Goal: Task Accomplishment & Management: Complete application form

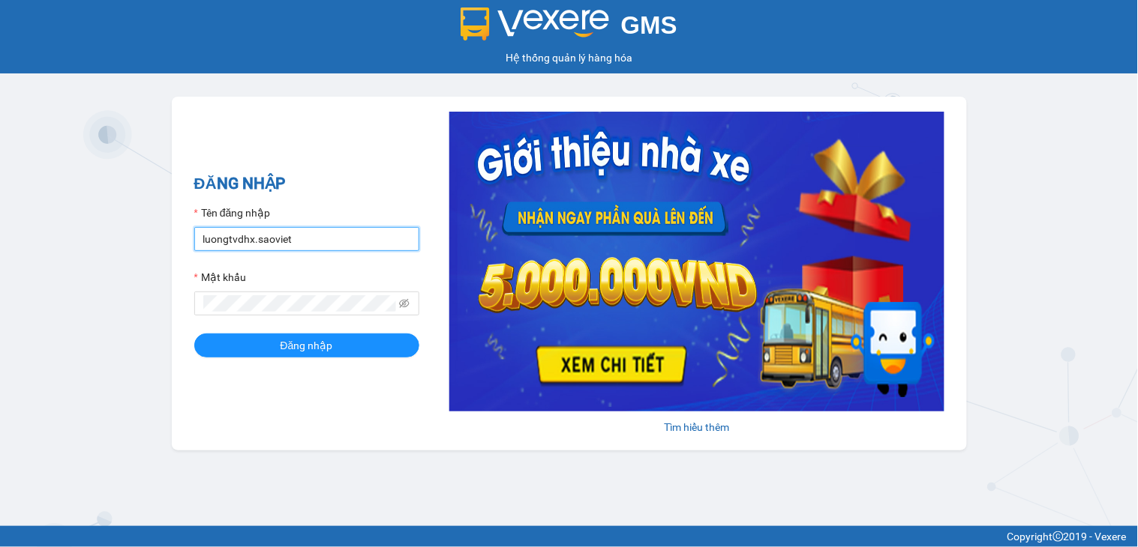
drag, startPoint x: 331, startPoint y: 234, endPoint x: 198, endPoint y: 235, distance: 133.5
click at [198, 235] on input "luongtvdhx.saoviet" at bounding box center [306, 239] width 225 height 24
type input "sinhsa_hhsp.saoviet"
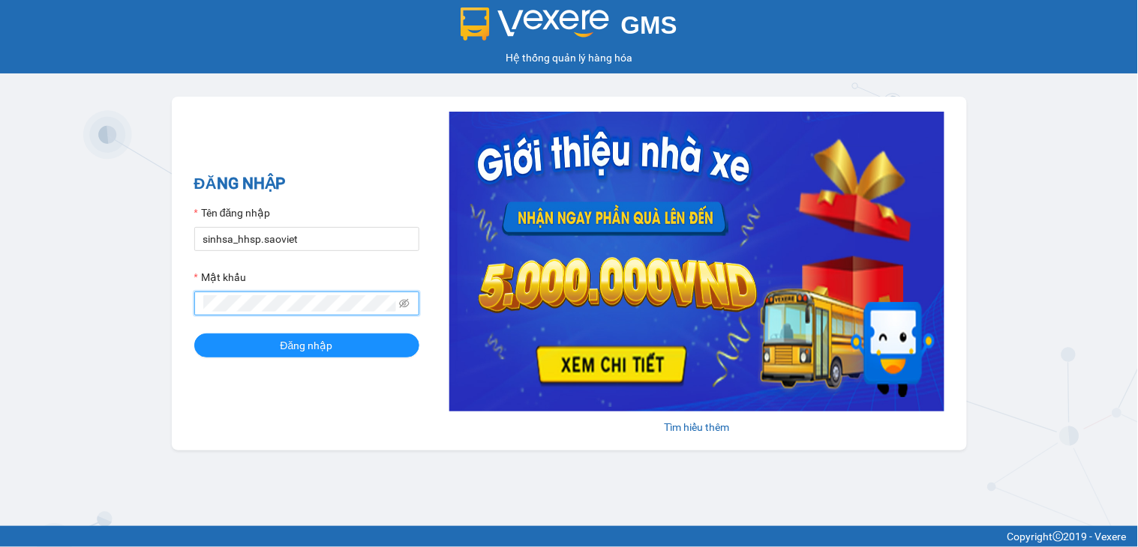
click at [186, 307] on div "ĐĂNG NHẬP Tên đăng nhập sinhsa_hhsp.saoviet Mật khẩu Đăng nhập [PERSON_NAME] th…" at bounding box center [569, 274] width 795 height 354
click at [194, 334] on button "Đăng nhập" at bounding box center [306, 346] width 225 height 24
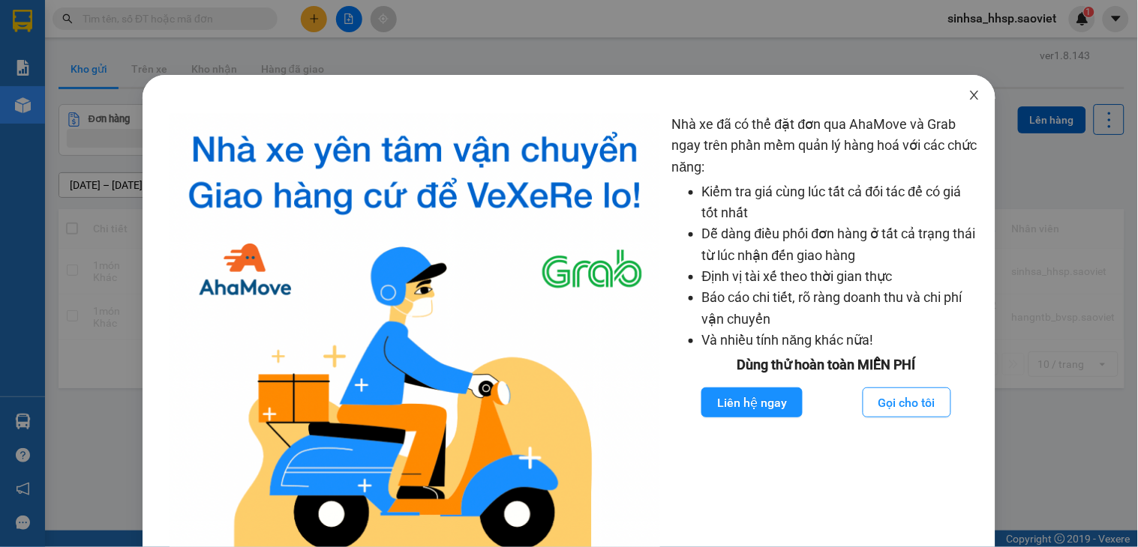
click at [968, 98] on icon "close" at bounding box center [974, 95] width 12 height 12
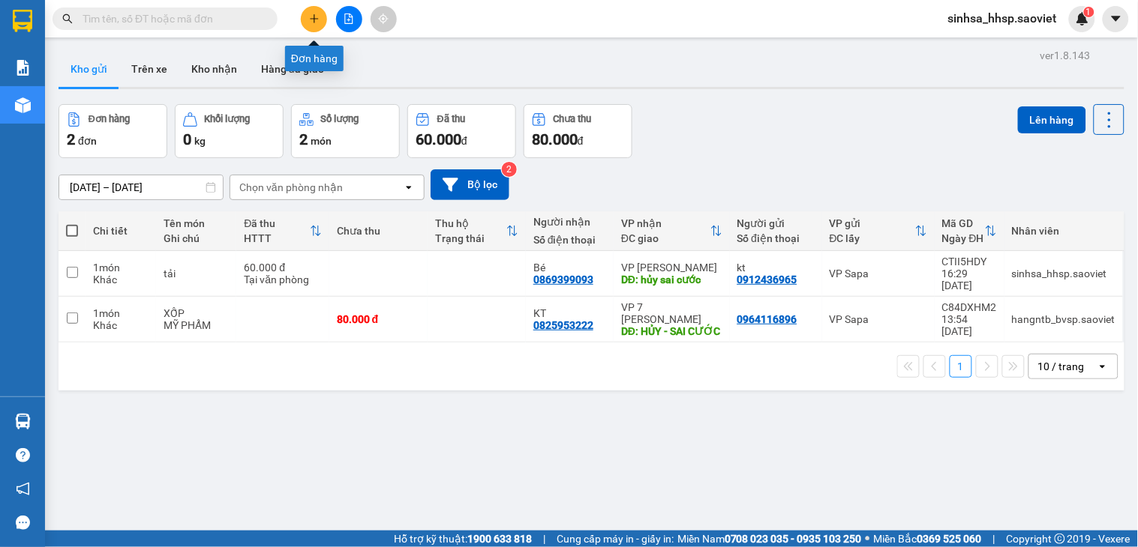
click at [313, 16] on icon "plus" at bounding box center [314, 18] width 10 height 10
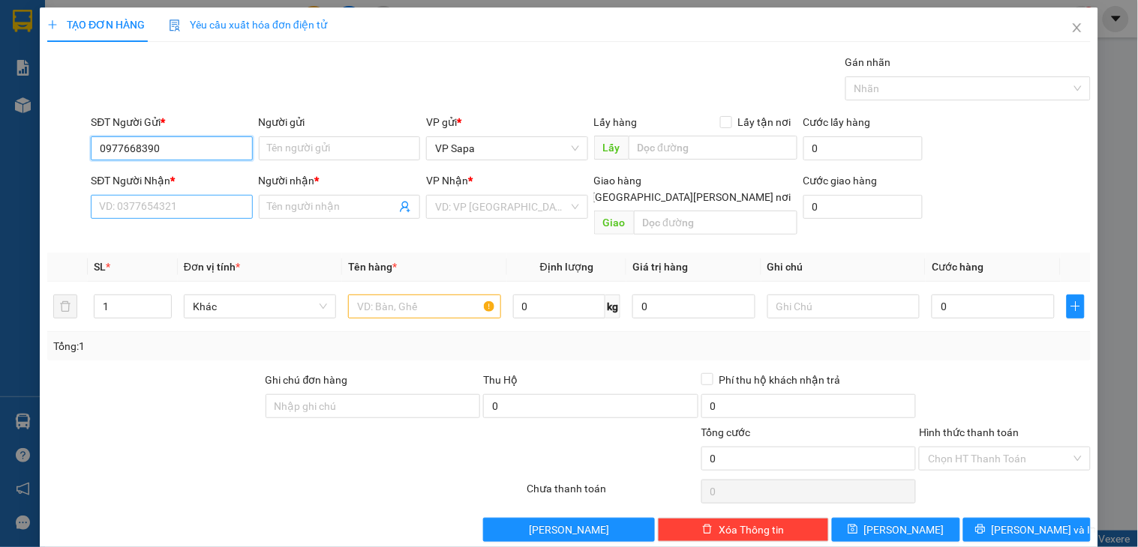
type input "0977668390"
click at [184, 214] on input "SĐT Người Nhận *" at bounding box center [171, 207] width 161 height 24
type input "0913304374"
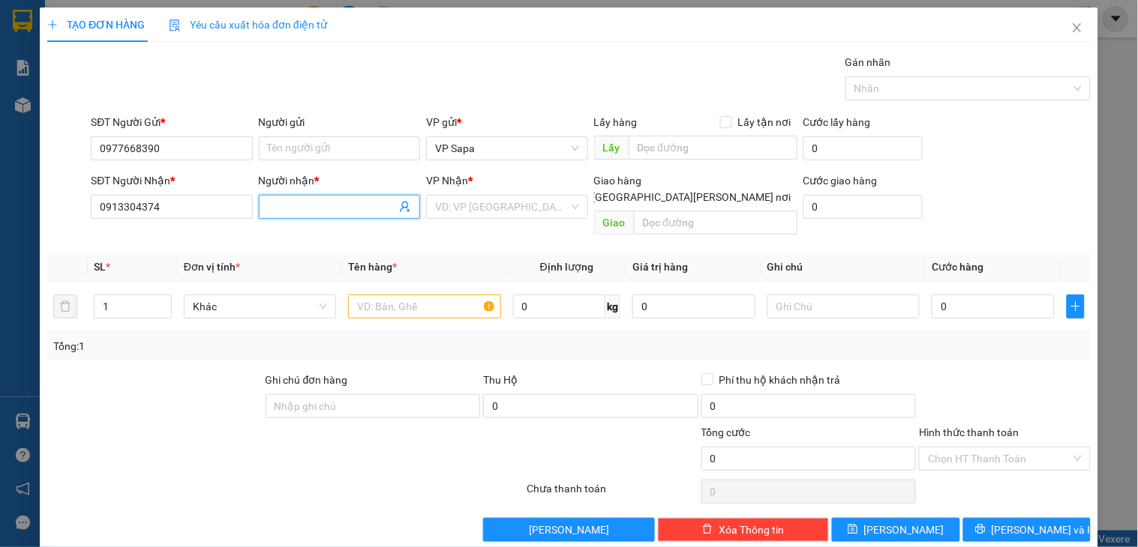
click at [325, 202] on input "Người nhận *" at bounding box center [332, 207] width 128 height 16
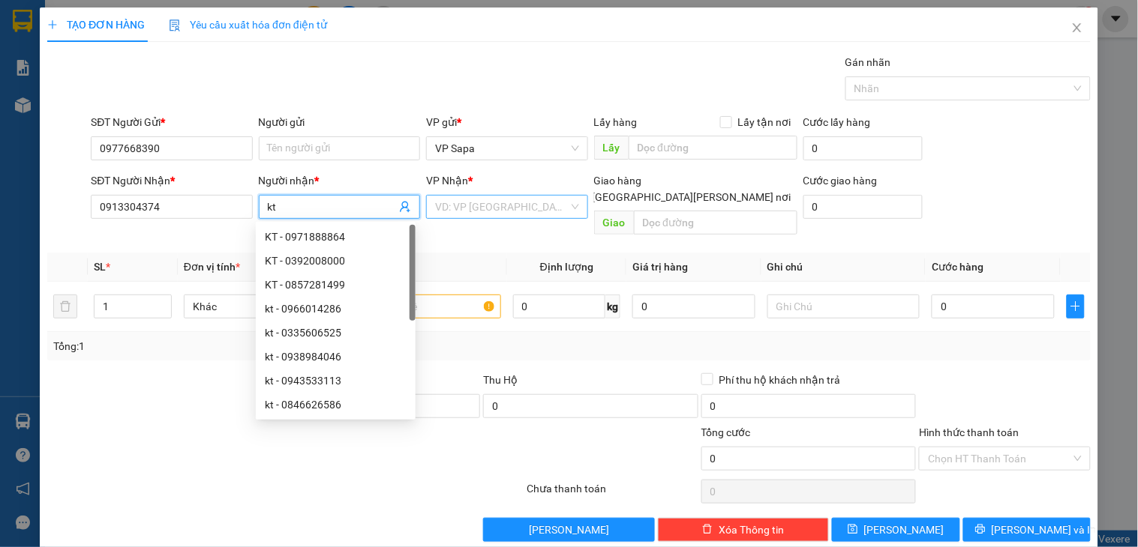
type input "kt"
click at [514, 203] on input "search" at bounding box center [501, 207] width 133 height 22
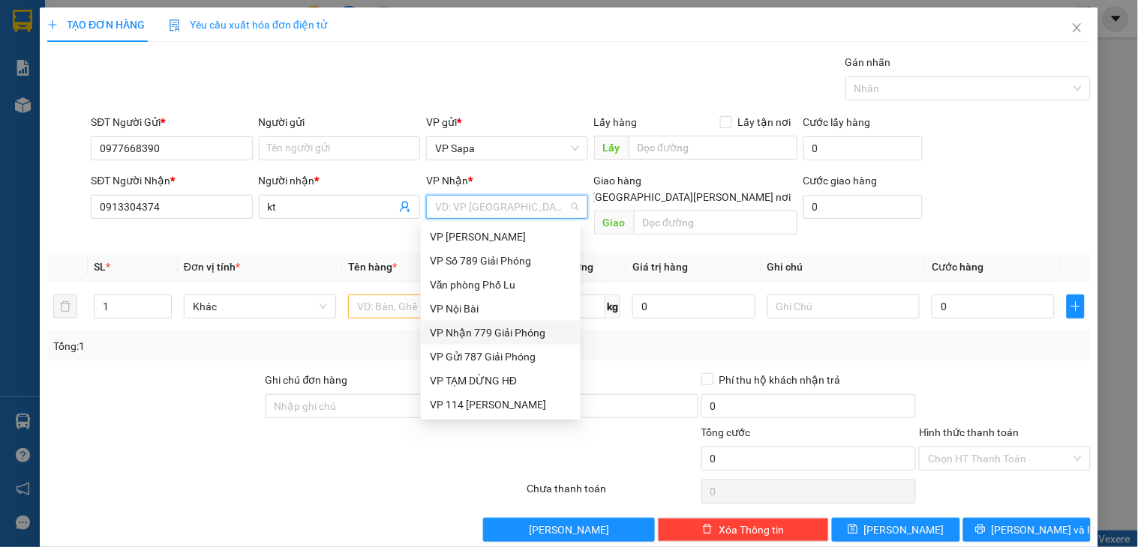
click at [478, 335] on div "VP Nhận 779 Giải Phóng" at bounding box center [501, 333] width 142 height 16
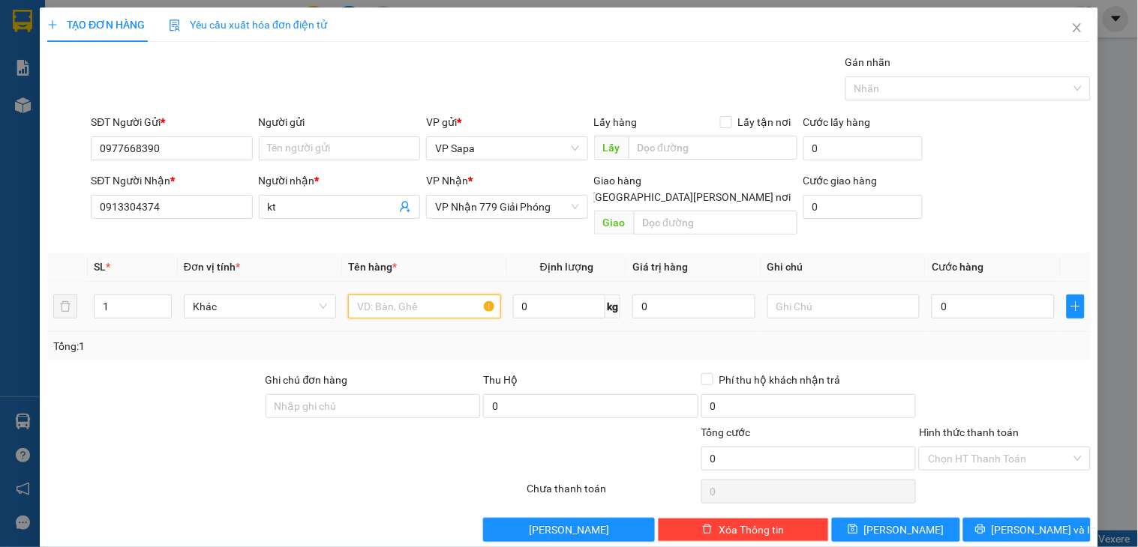
click at [390, 297] on input "text" at bounding box center [424, 307] width 152 height 24
type input "g"
type input "hs"
click at [985, 306] on td "0" at bounding box center [992, 307] width 135 height 50
click at [979, 302] on input "0" at bounding box center [992, 307] width 123 height 24
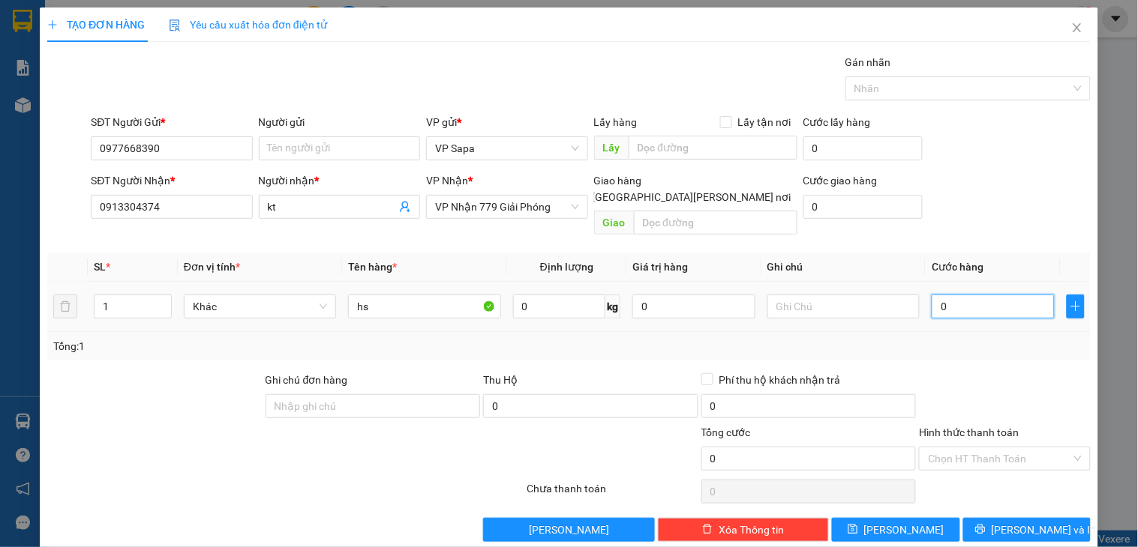
type input "5"
type input "50"
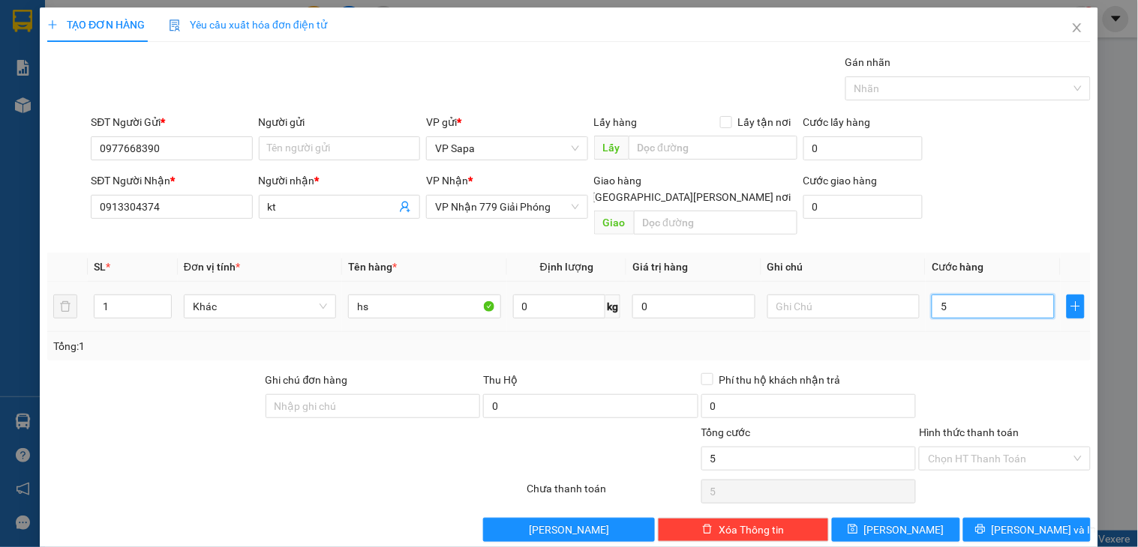
type input "50"
type input "50.000"
click at [987, 338] on div "Tổng: 1" at bounding box center [568, 346] width 1031 height 16
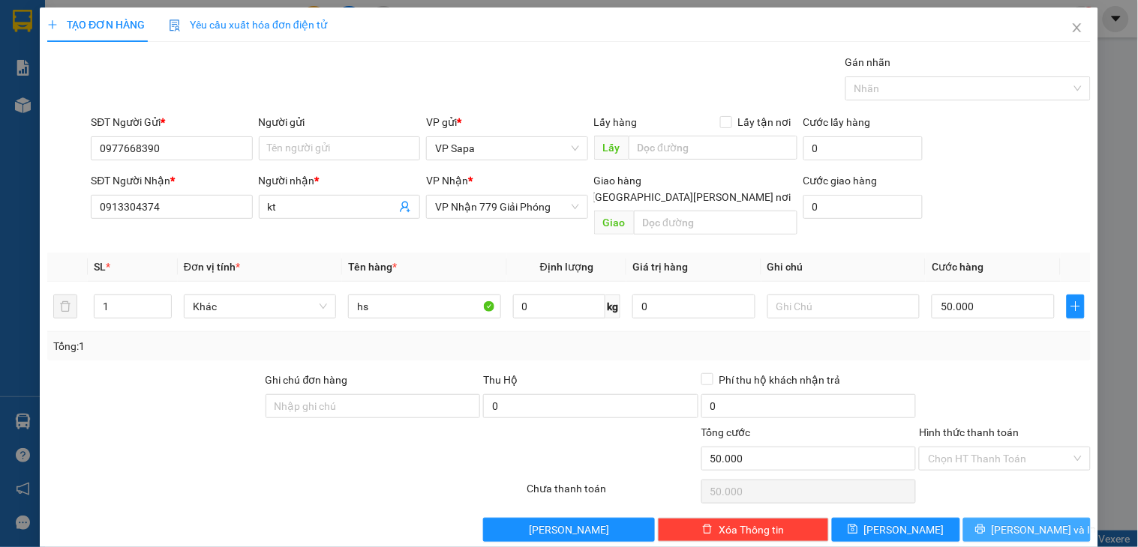
click at [983, 518] on button "[PERSON_NAME] và In" at bounding box center [1026, 530] width 127 height 24
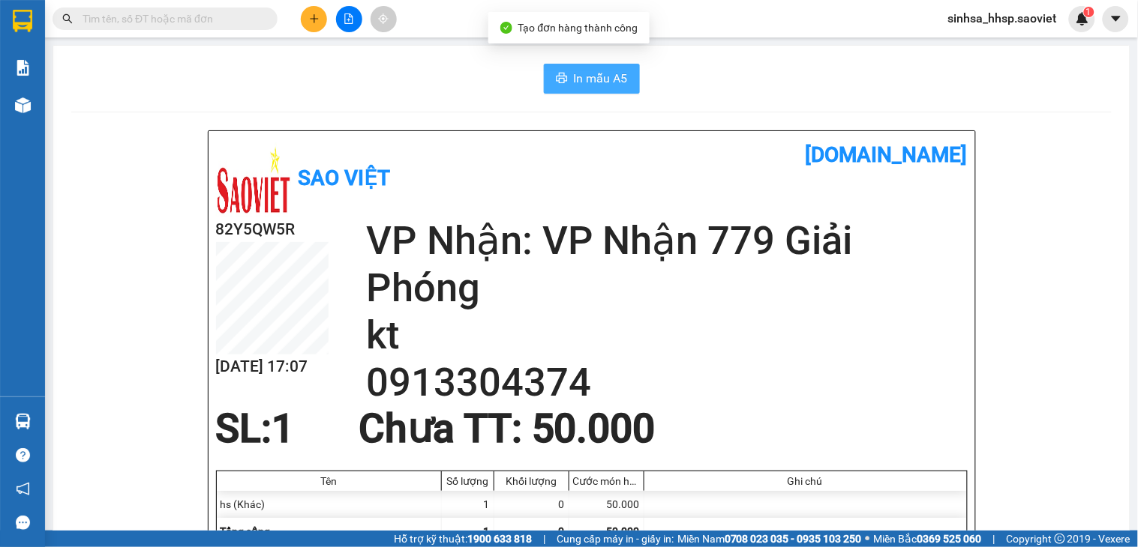
click at [585, 85] on span "In mẫu A5" at bounding box center [601, 78] width 54 height 19
